Goal: Transaction & Acquisition: Purchase product/service

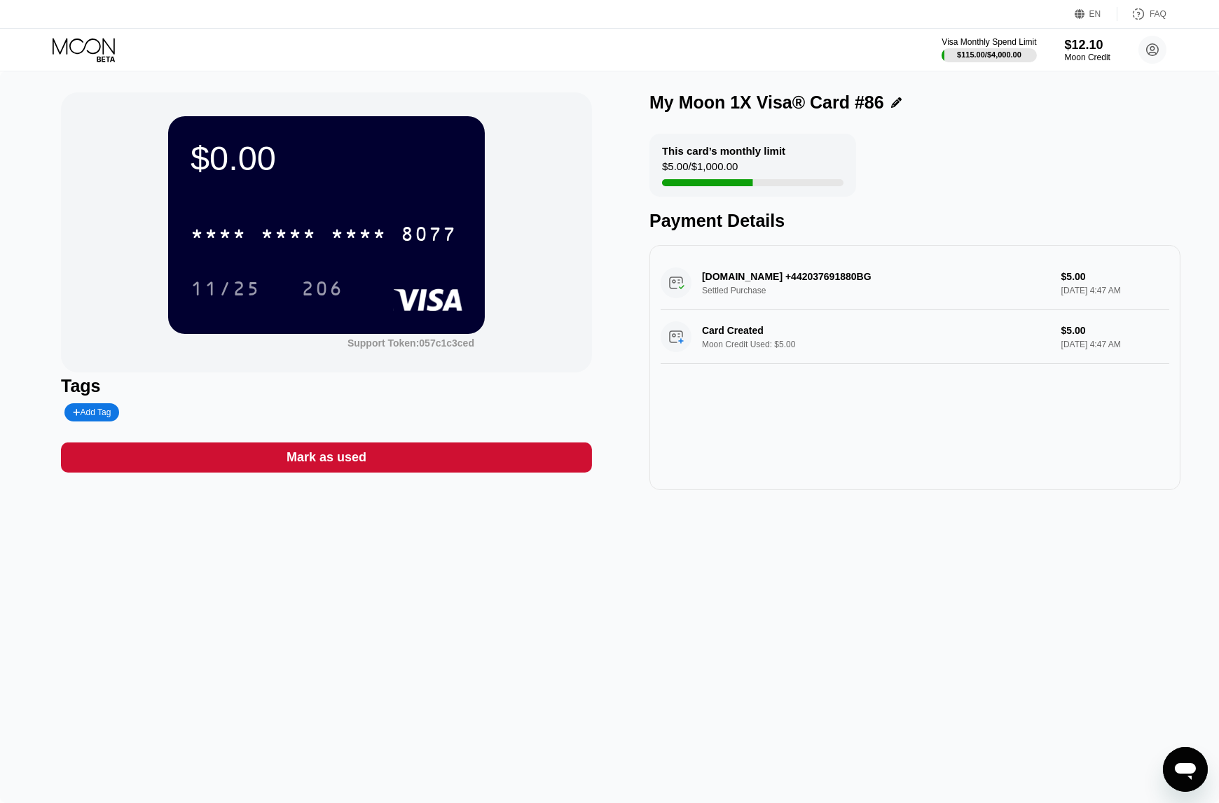
click at [841, 27] on div "EN Language Select an item Save FAQ" at bounding box center [609, 14] width 1219 height 29
click at [569, 144] on div "$0.00 * * * * * * * * * * * * 8077 11/25 206 Support Token: 057c1c3ced" at bounding box center [326, 232] width 531 height 280
click at [109, 53] on icon at bounding box center [85, 50] width 65 height 25
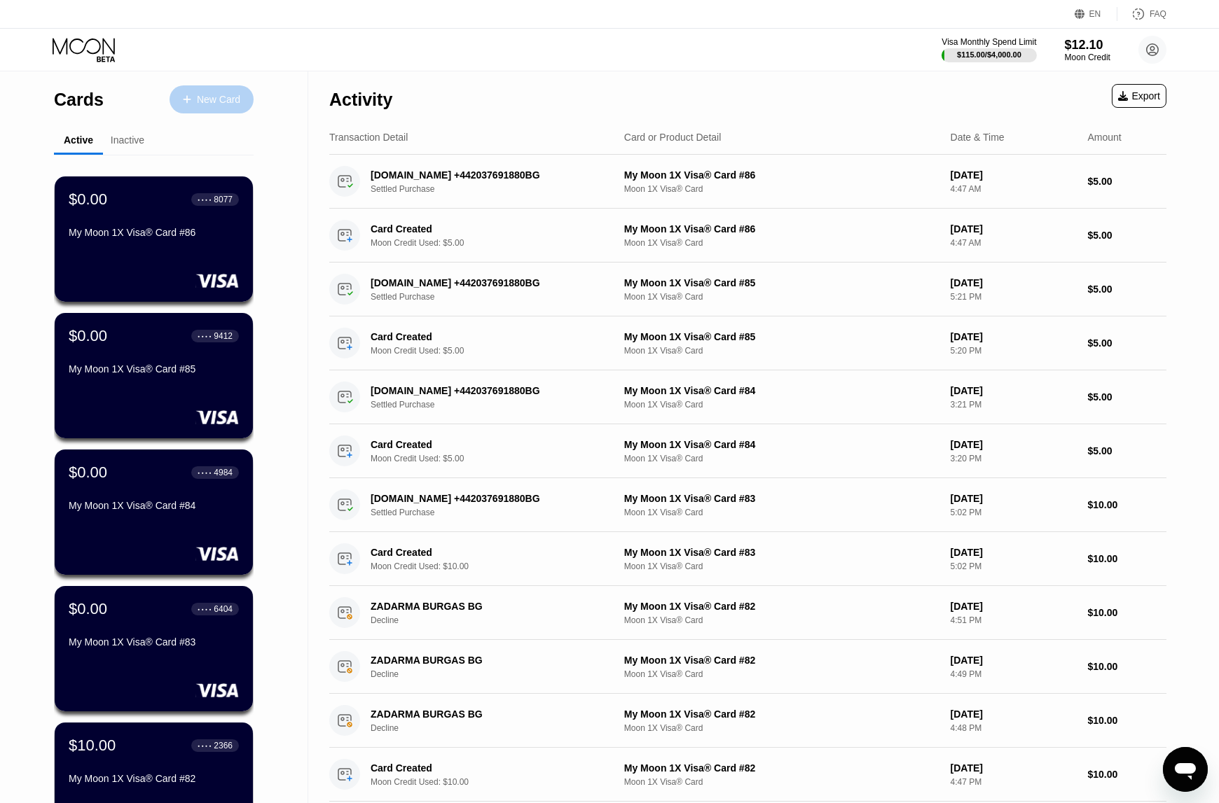
click at [229, 96] on div "New Card" at bounding box center [218, 100] width 43 height 12
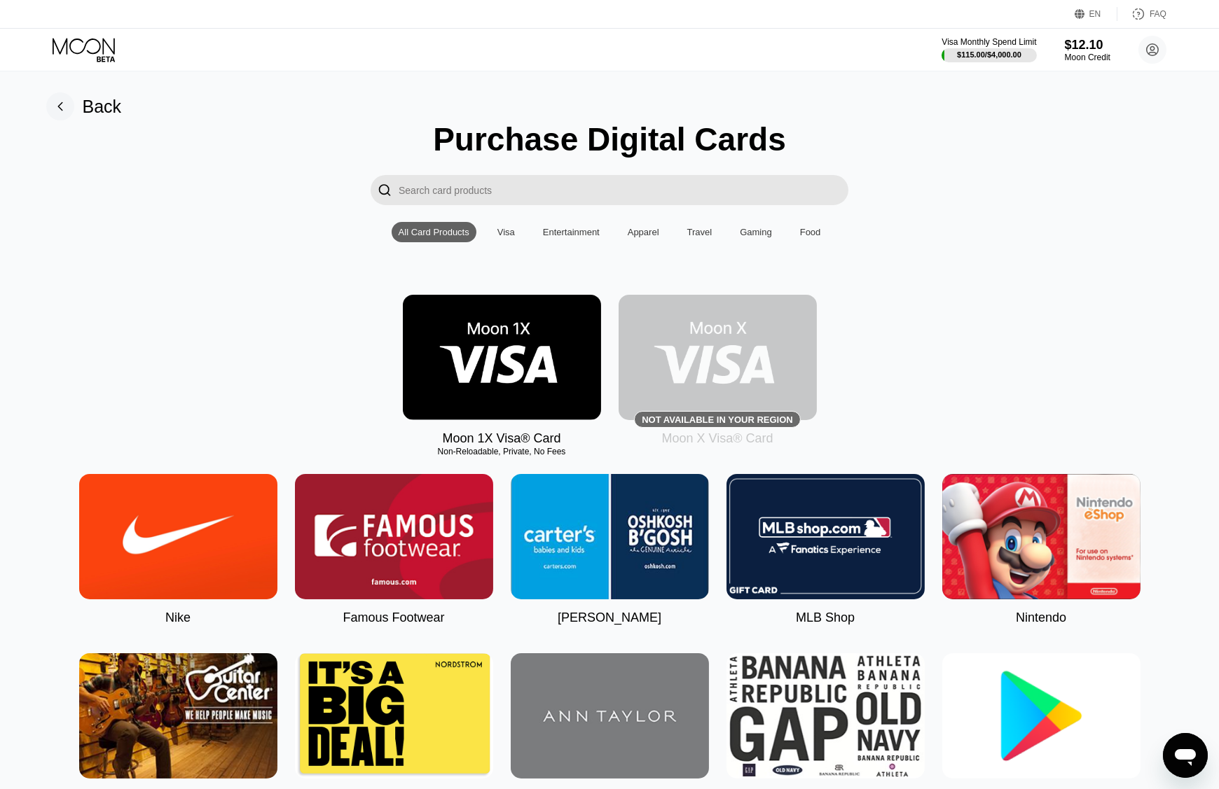
click at [504, 331] on img at bounding box center [502, 357] width 198 height 125
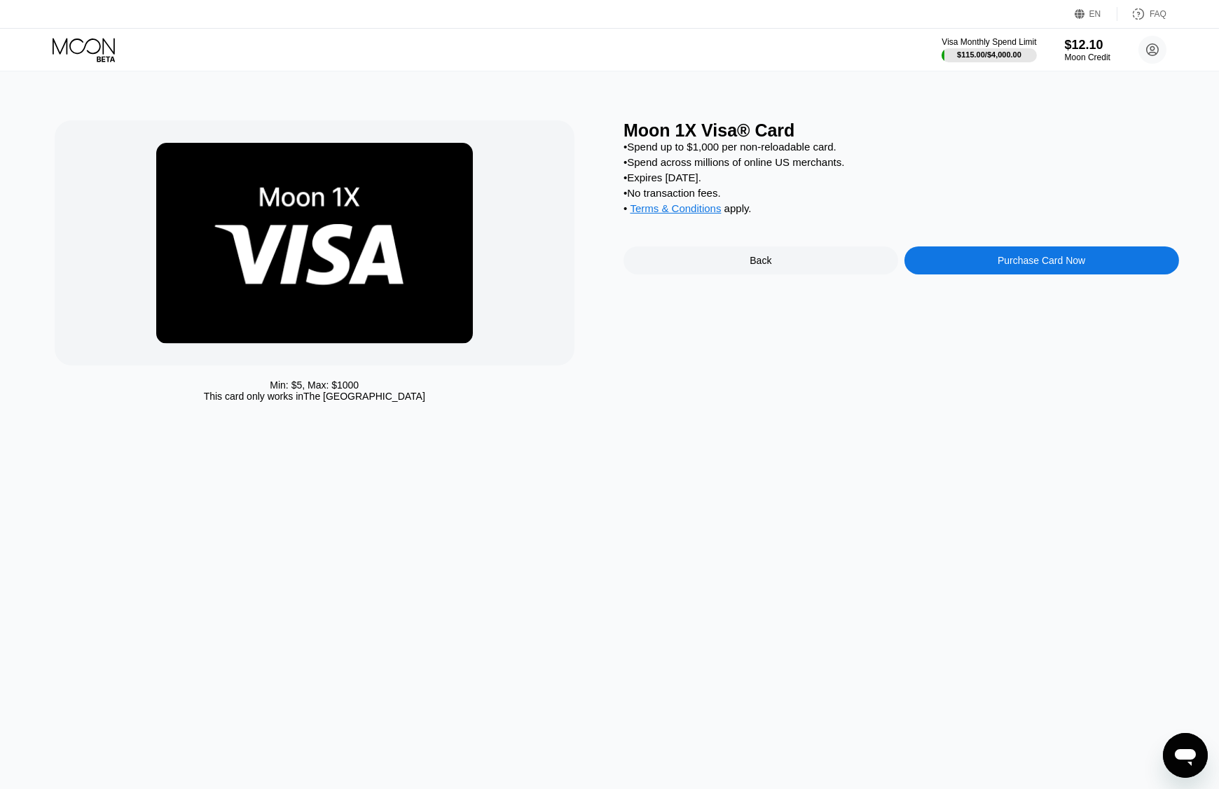
click at [1044, 275] on div "Purchase Card Now" at bounding box center [1041, 261] width 275 height 28
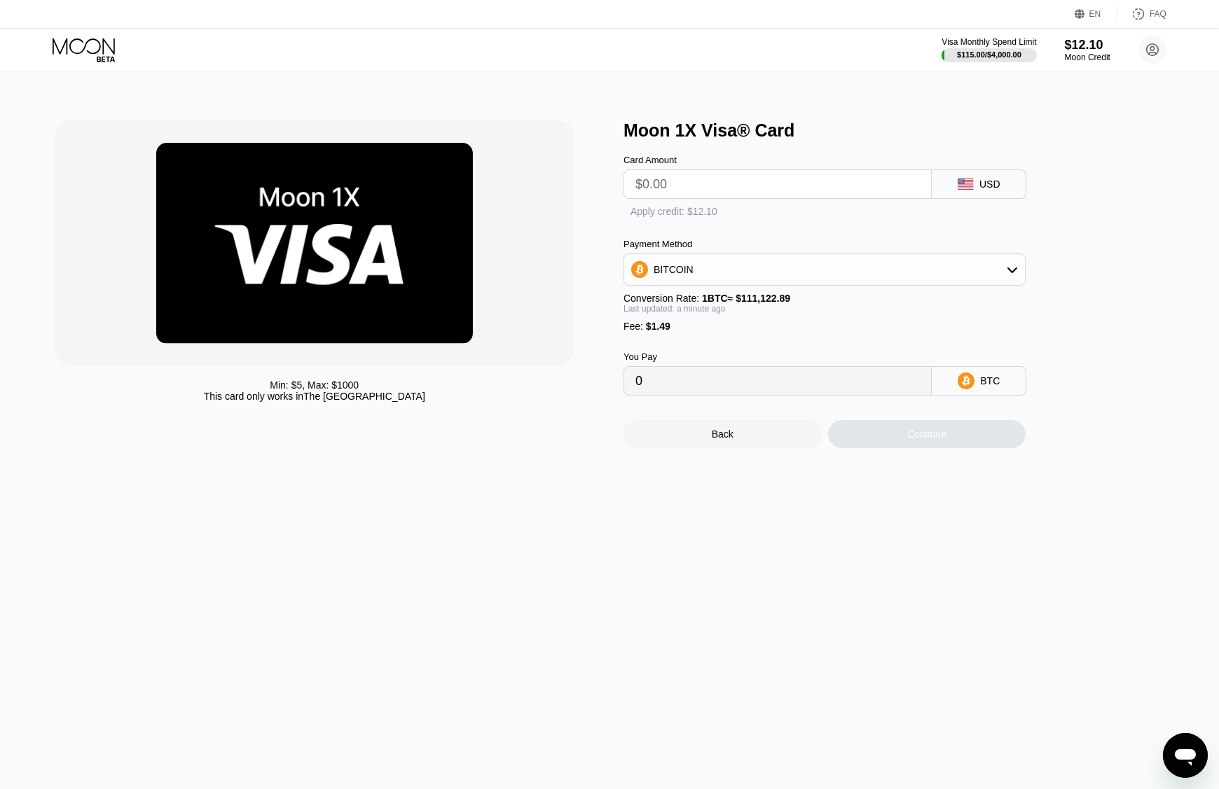
click at [678, 183] on input "text" at bounding box center [777, 184] width 284 height 28
type input "$10"
type input "0.00010340"
type input "$10"
click at [904, 431] on div "Back Continue" at bounding box center [847, 422] width 448 height 53
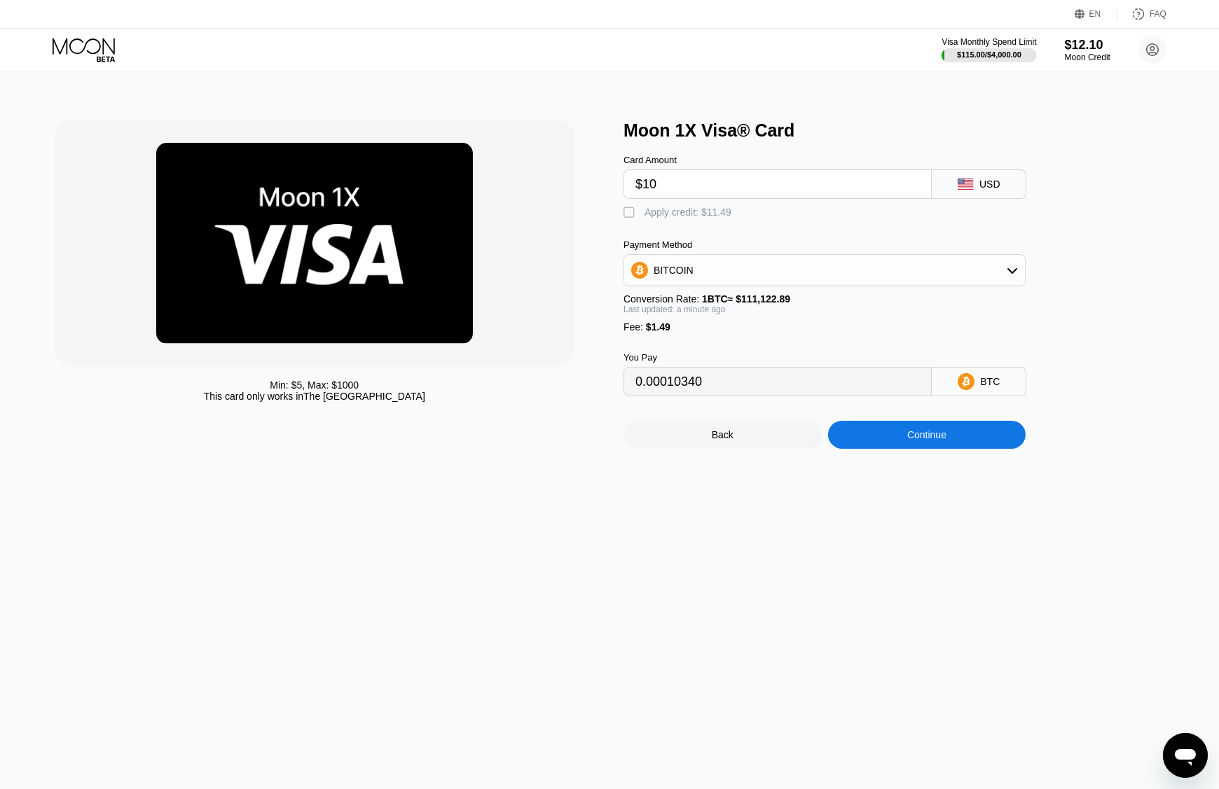
click at [623, 209] on div " Apply credit: $11.49" at bounding box center [847, 209] width 448 height 21
click at [630, 215] on div "" at bounding box center [630, 213] width 14 height 14
type input "0"
click at [902, 444] on div "Continue" at bounding box center [927, 435] width 198 height 28
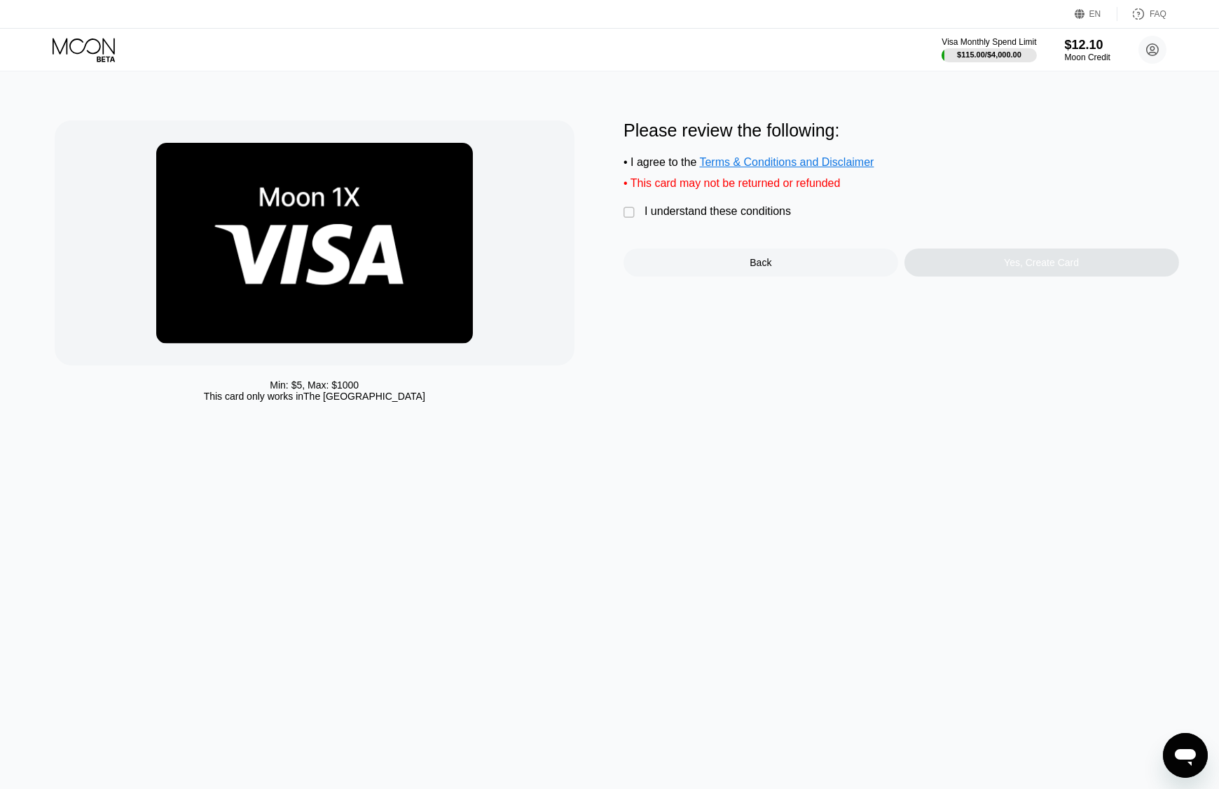
click at [696, 217] on div "I understand these conditions" at bounding box center [717, 211] width 146 height 13
click at [986, 264] on div "Yes, Create Card" at bounding box center [1041, 263] width 275 height 28
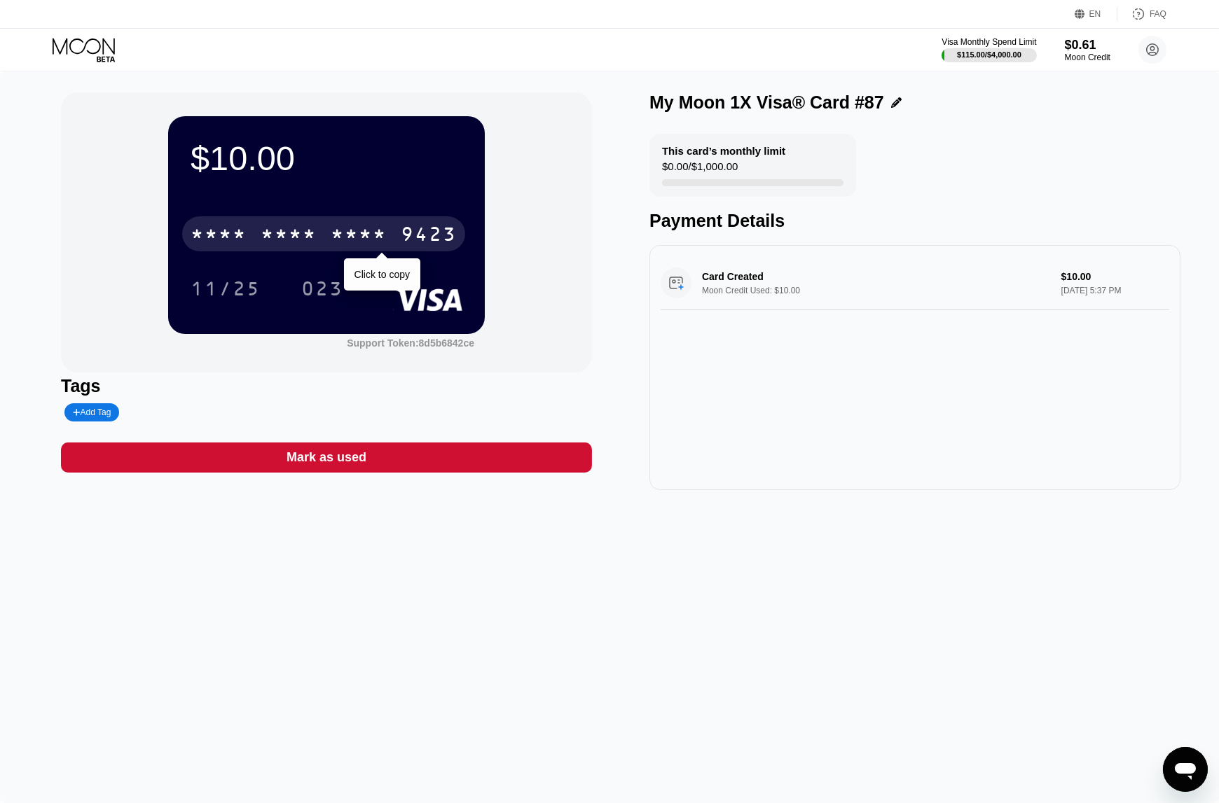
click at [416, 229] on div "9423" at bounding box center [429, 236] width 56 height 22
click at [1095, 40] on div "$0.61" at bounding box center [1087, 44] width 47 height 15
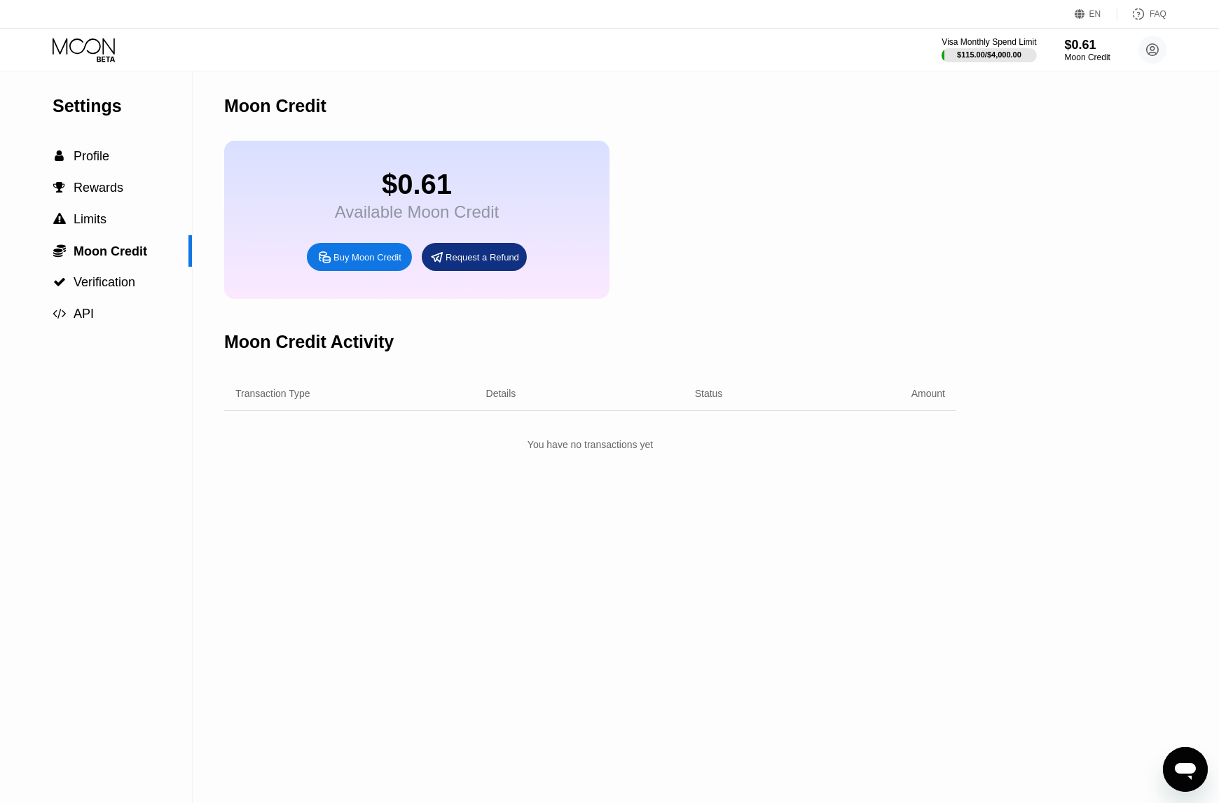
click at [347, 263] on div "Buy Moon Credit" at bounding box center [367, 257] width 68 height 12
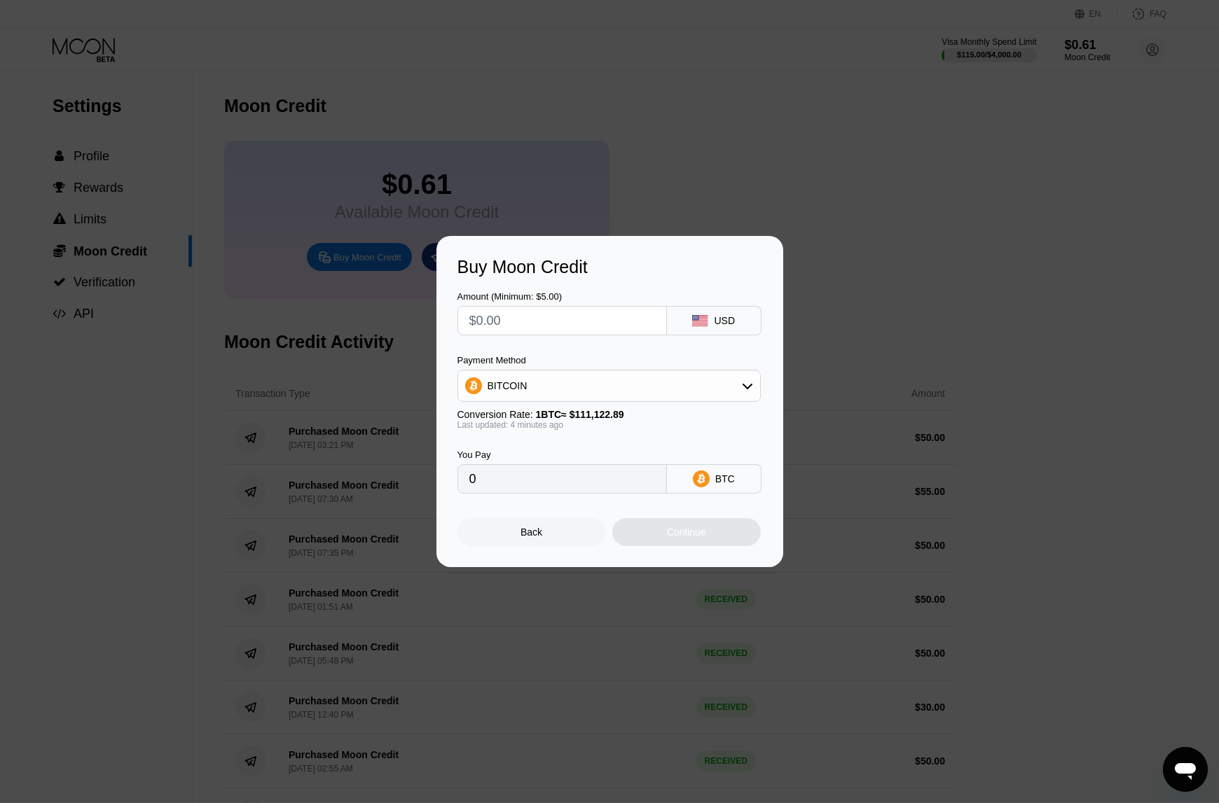
click at [511, 315] on input "text" at bounding box center [562, 321] width 186 height 28
type input "$5"
type input "0.00004499"
type input "$50"
type input "0.00044990"
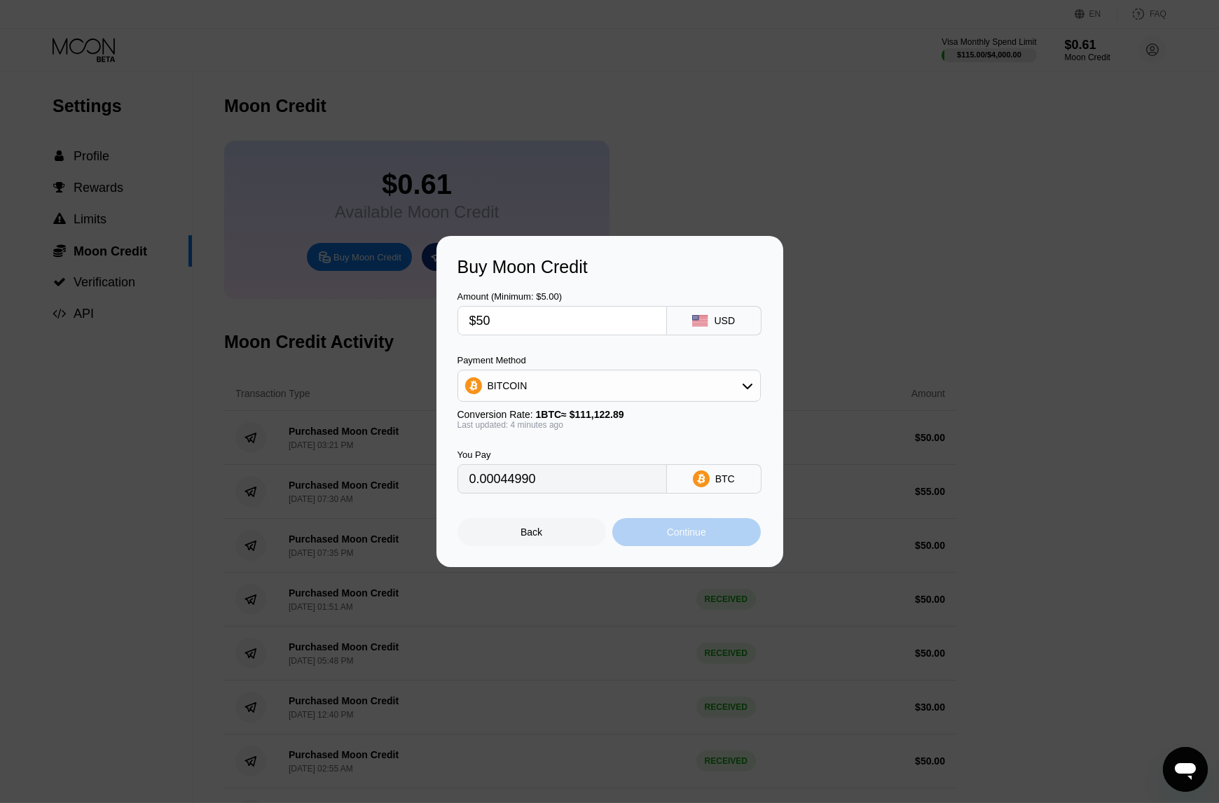
click at [656, 546] on div "Continue" at bounding box center [686, 532] width 148 height 28
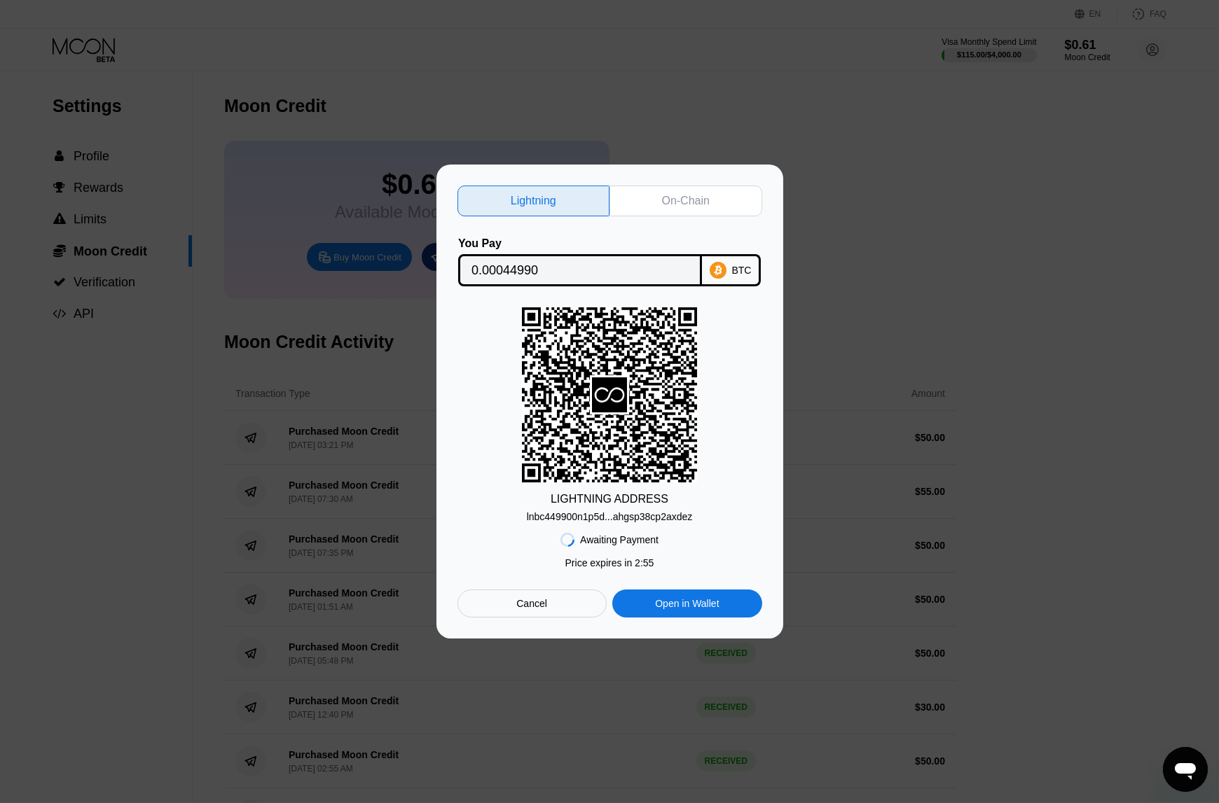
click at [707, 186] on div "On-Chain" at bounding box center [685, 201] width 153 height 31
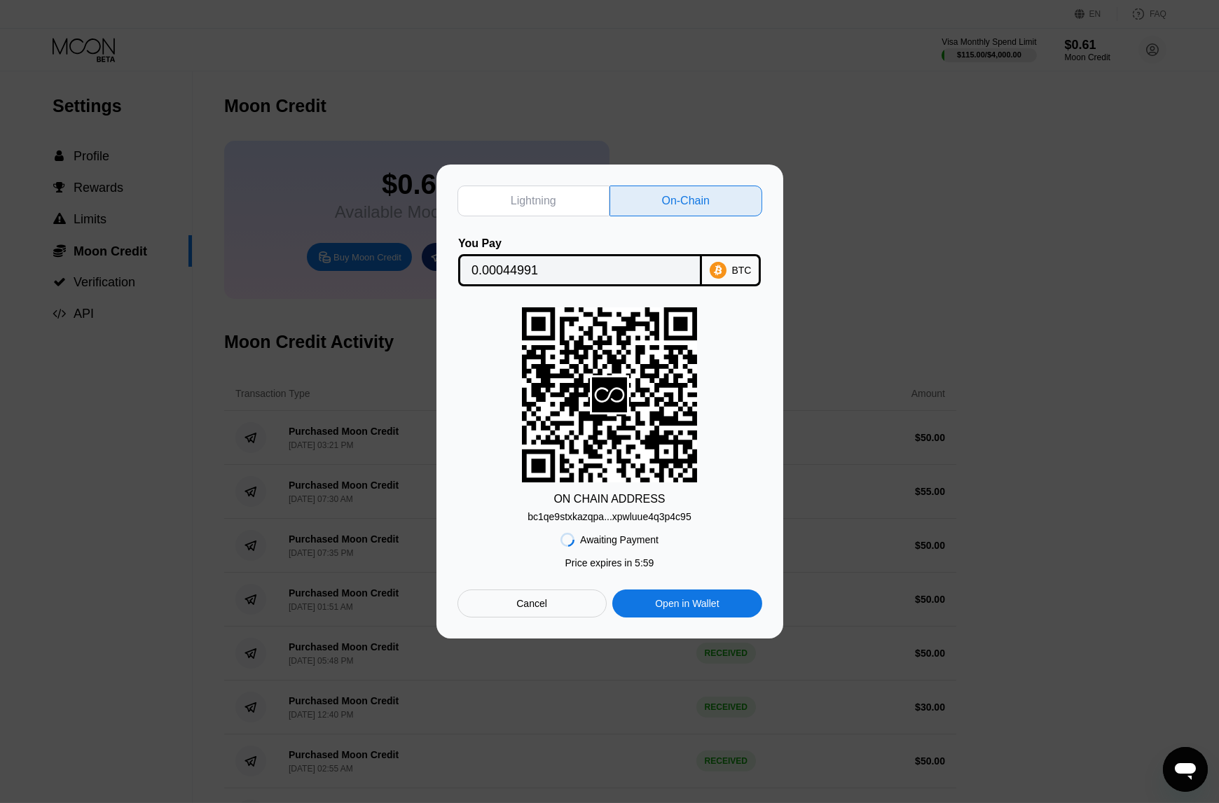
click at [670, 520] on div "bc1qe9stxkazqpa...xpwluue4q3p4c95" at bounding box center [609, 516] width 164 height 11
click at [726, 539] on div "Awaiting Payment Price expires in 2 : 52 Price expires in 5 : 56 Cancel Open in…" at bounding box center [609, 570] width 305 height 95
click at [516, 271] on input "0.00044991" at bounding box center [579, 270] width 217 height 28
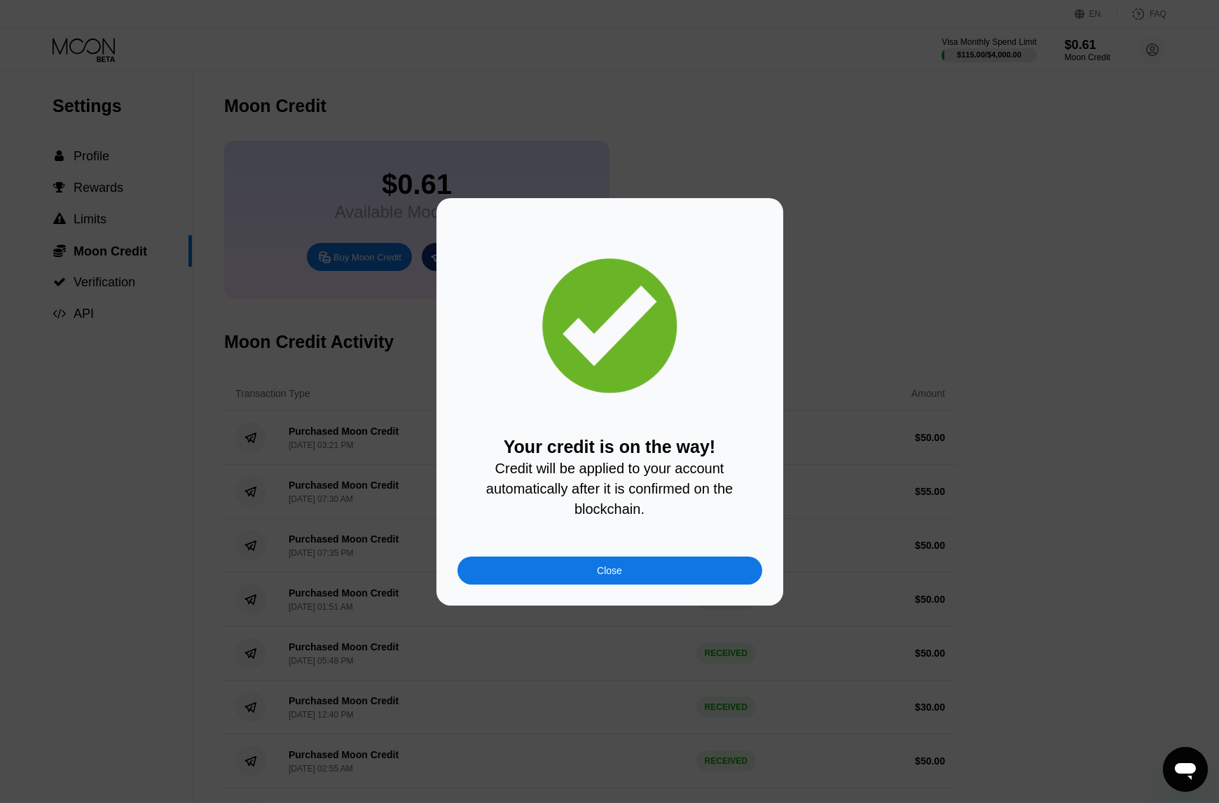
click at [678, 585] on div "Close" at bounding box center [609, 571] width 305 height 28
